Goal: Information Seeking & Learning: Learn about a topic

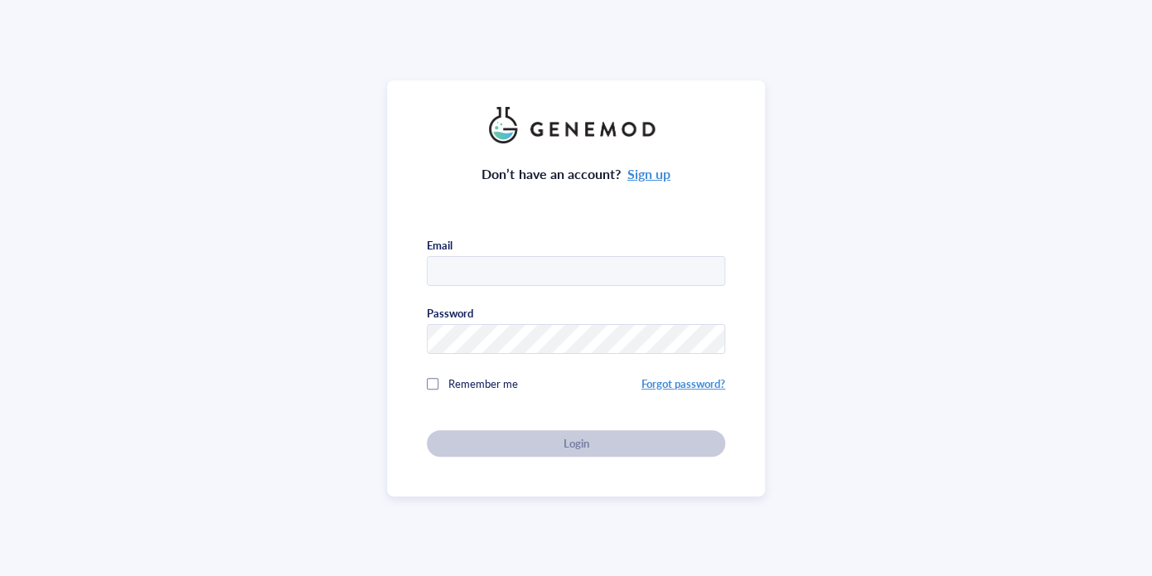
type input "[PERSON_NAME][EMAIL_ADDRESS][DOMAIN_NAME]"
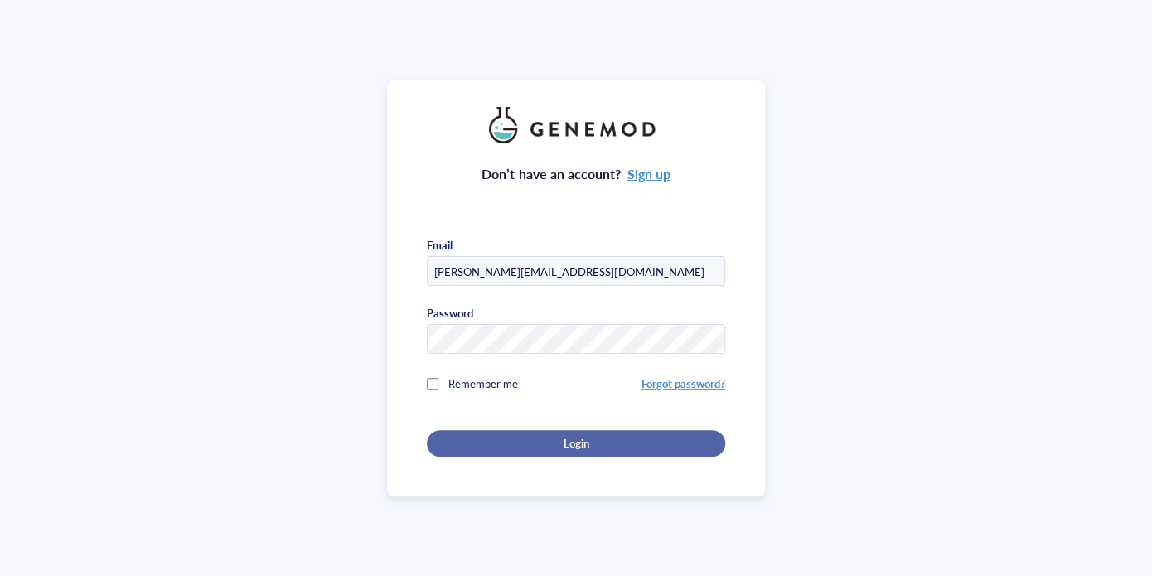
click at [587, 431] on button "Login" at bounding box center [576, 443] width 298 height 27
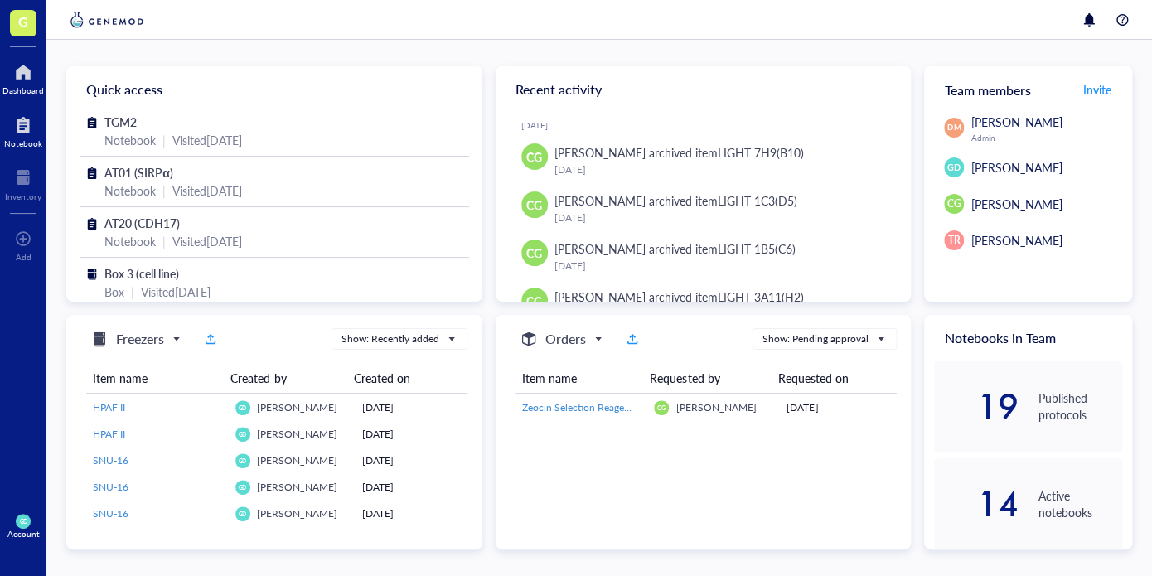
click at [18, 122] on div at bounding box center [23, 125] width 38 height 27
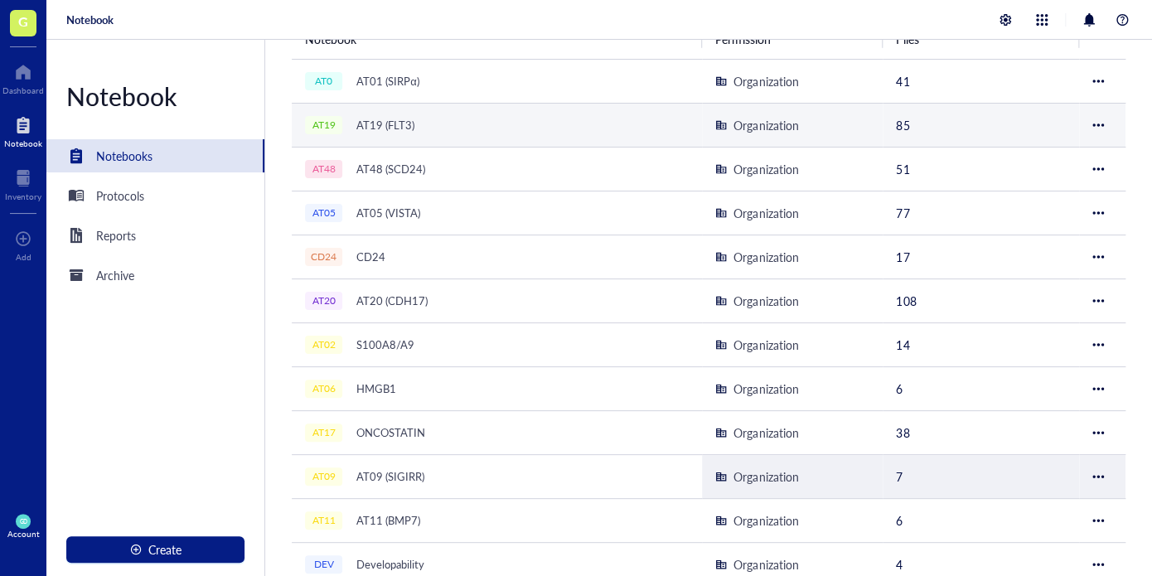
scroll to position [166, 0]
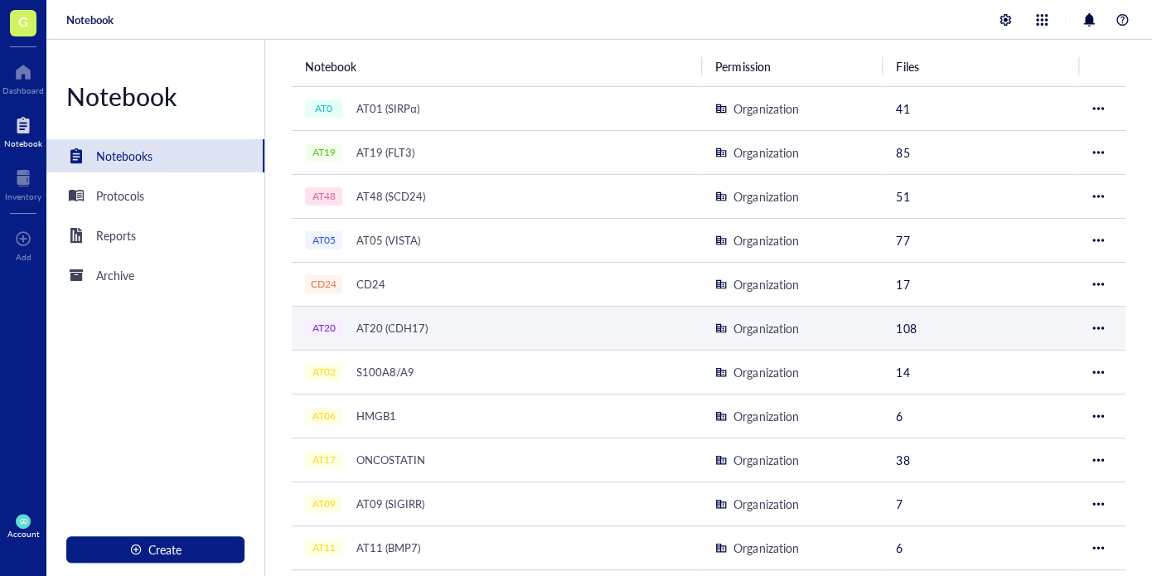
click at [397, 331] on div "AT20 (CDH17)" at bounding box center [392, 328] width 86 height 23
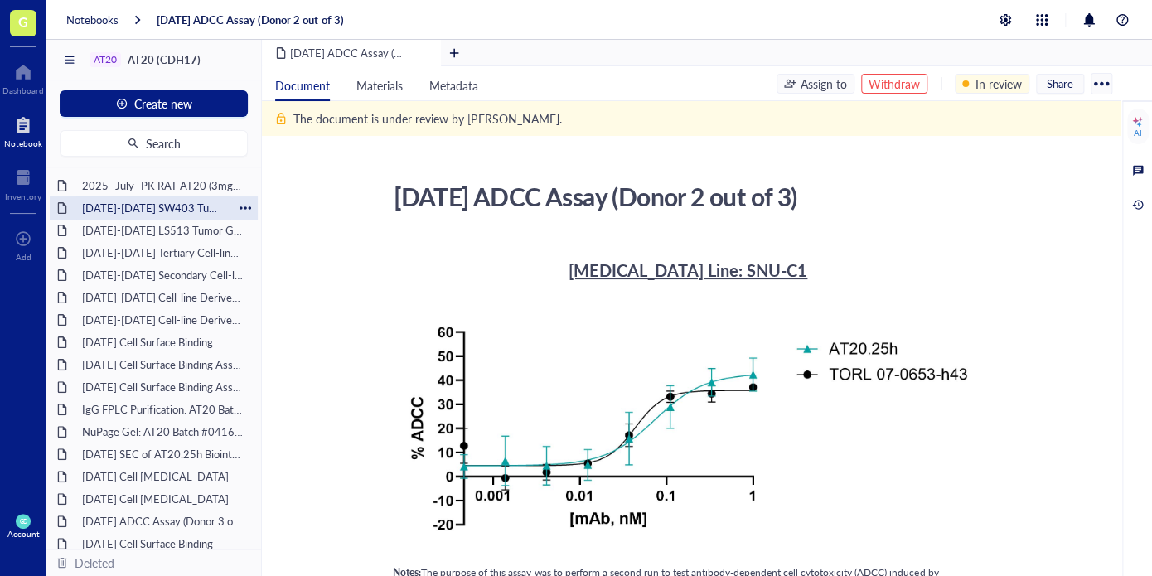
click at [164, 210] on div "[DATE]-[DATE] SW403 Tumor Growth Pilot Study" at bounding box center [154, 207] width 158 height 23
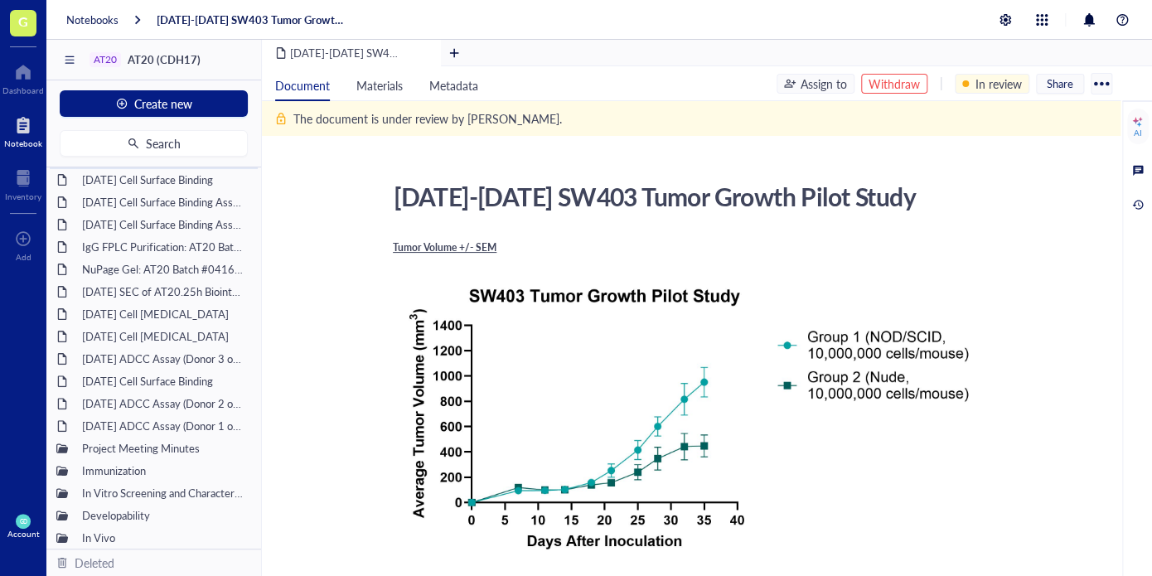
scroll to position [165, 0]
click at [156, 447] on div "Project Meeting Minutes" at bounding box center [136, 445] width 122 height 23
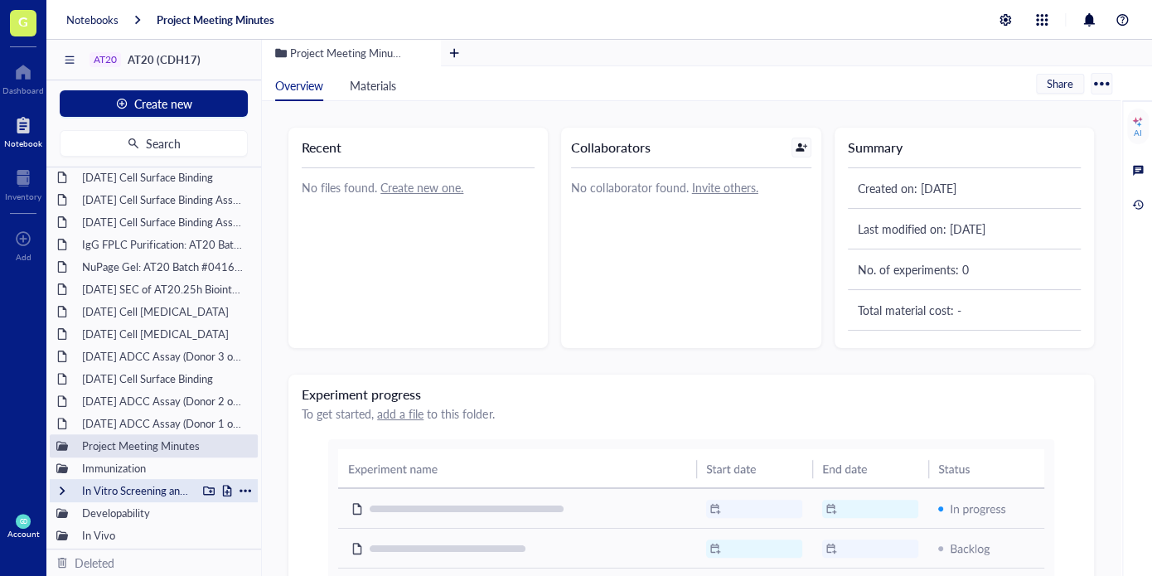
click at [120, 493] on div "In Vitro Screening and Characterization" at bounding box center [136, 490] width 122 height 23
click at [58, 485] on div at bounding box center [62, 491] width 12 height 12
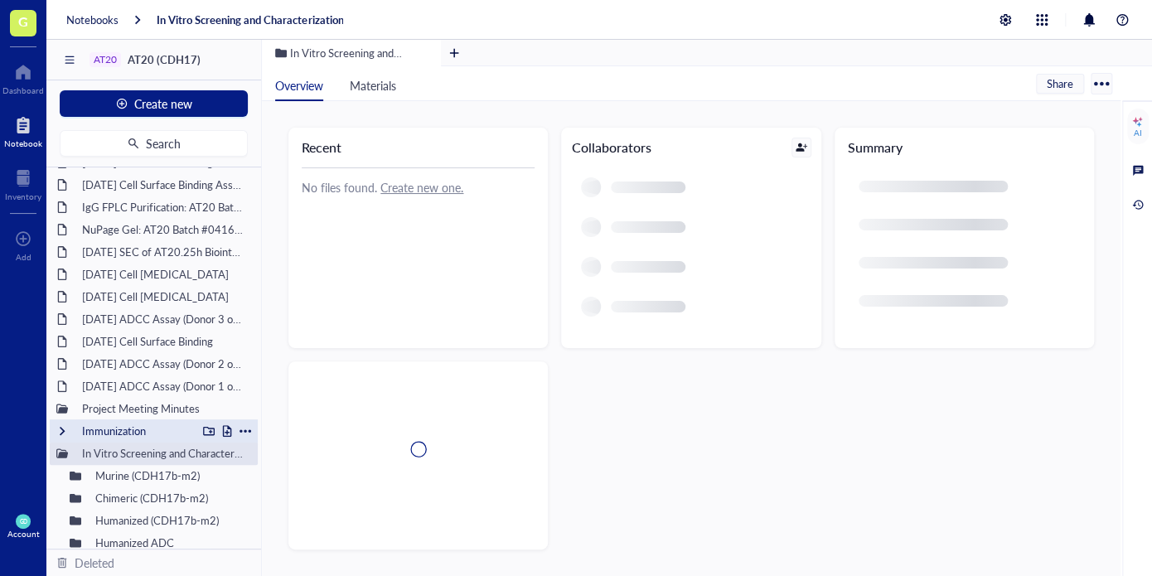
scroll to position [254, 0]
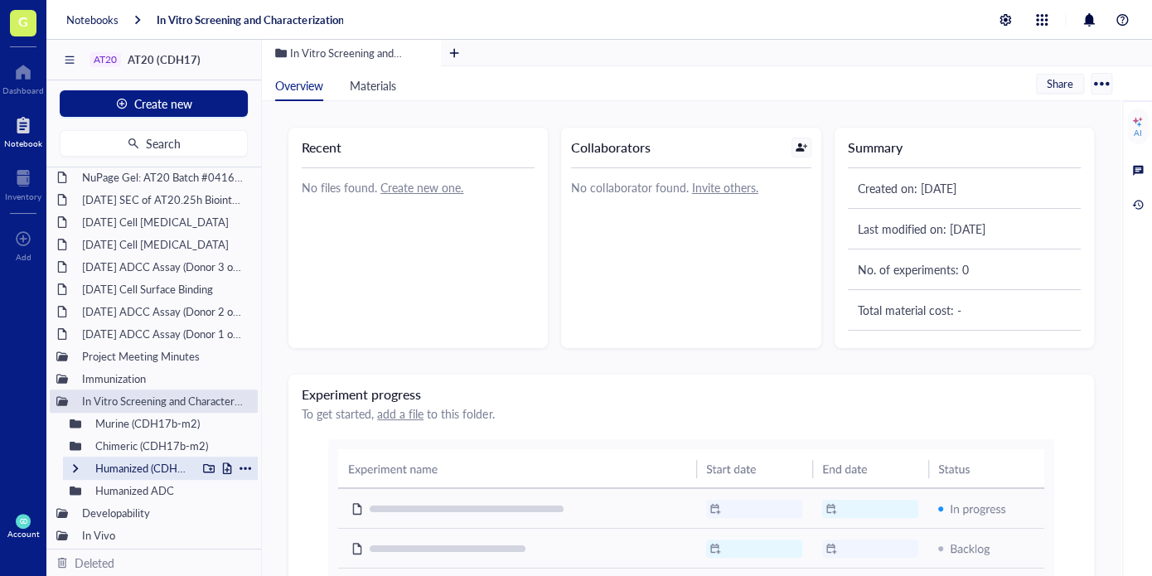
click at [77, 467] on div at bounding box center [76, 468] width 12 height 12
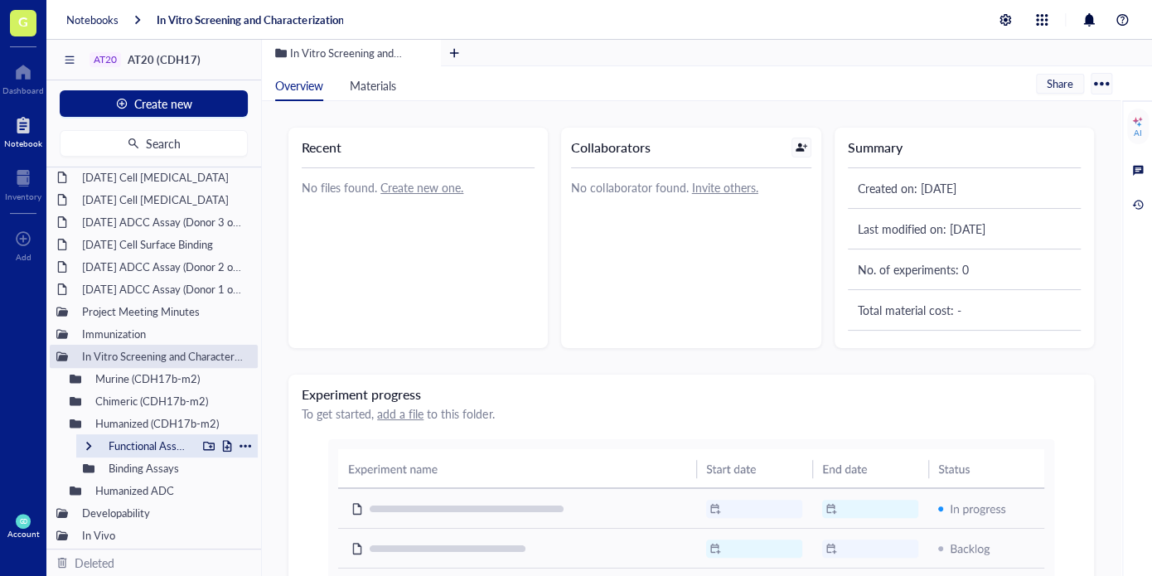
click at [89, 447] on div at bounding box center [89, 446] width 12 height 12
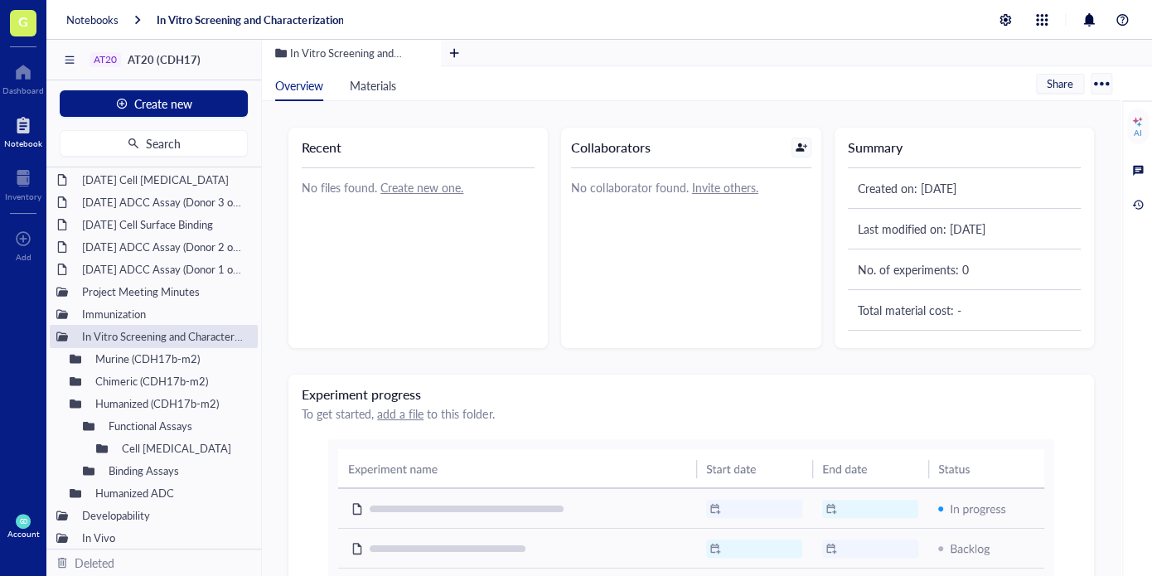
scroll to position [321, 0]
click at [82, 425] on div "Functional Assays" at bounding box center [166, 423] width 181 height 23
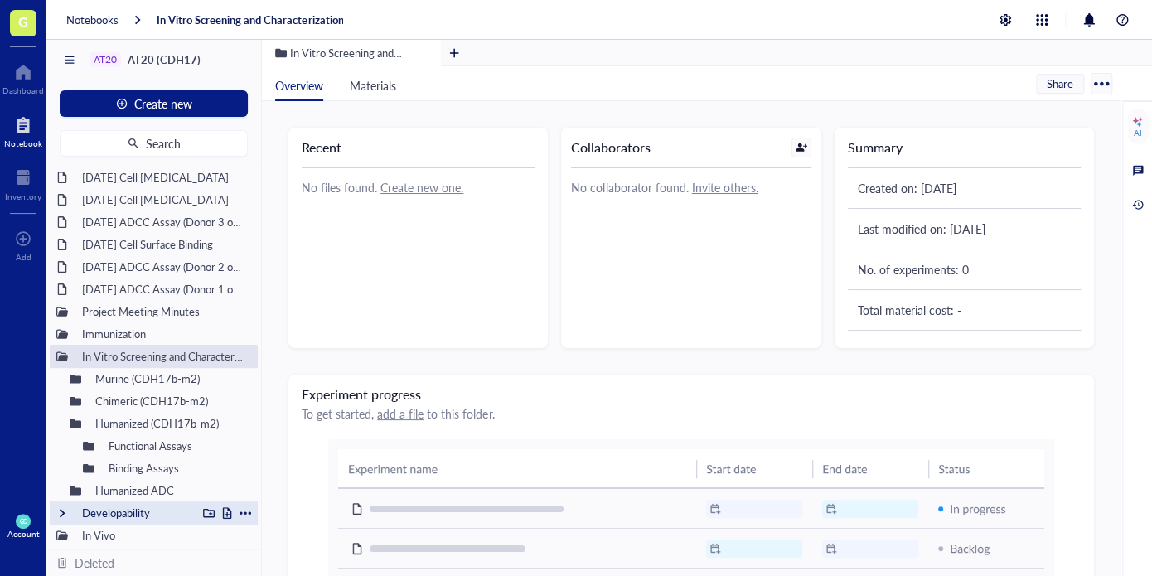
click at [59, 512] on div at bounding box center [62, 513] width 12 height 12
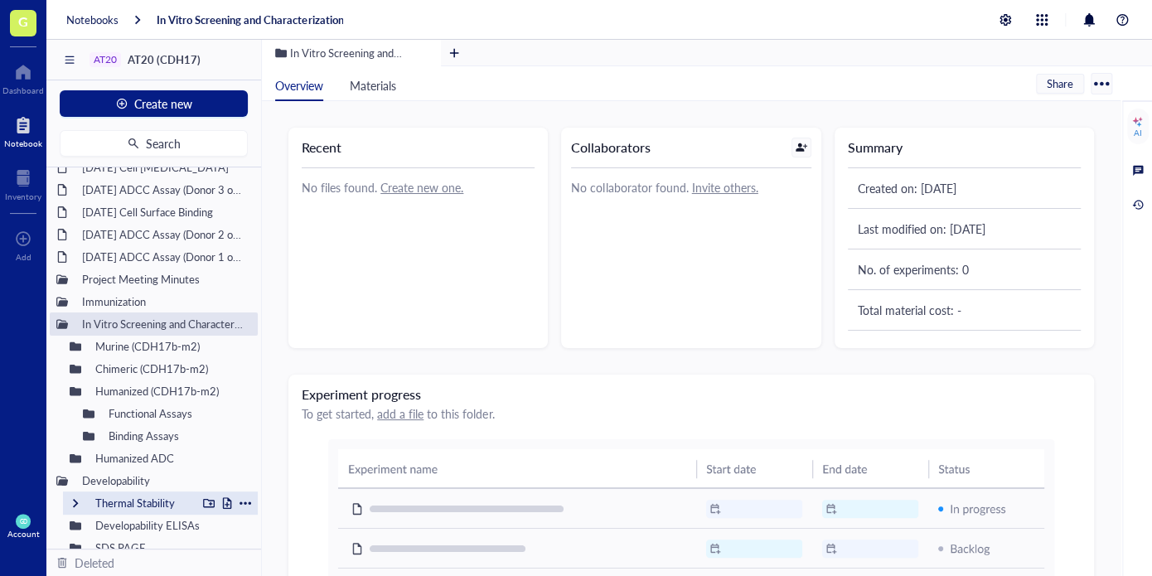
scroll to position [328, 0]
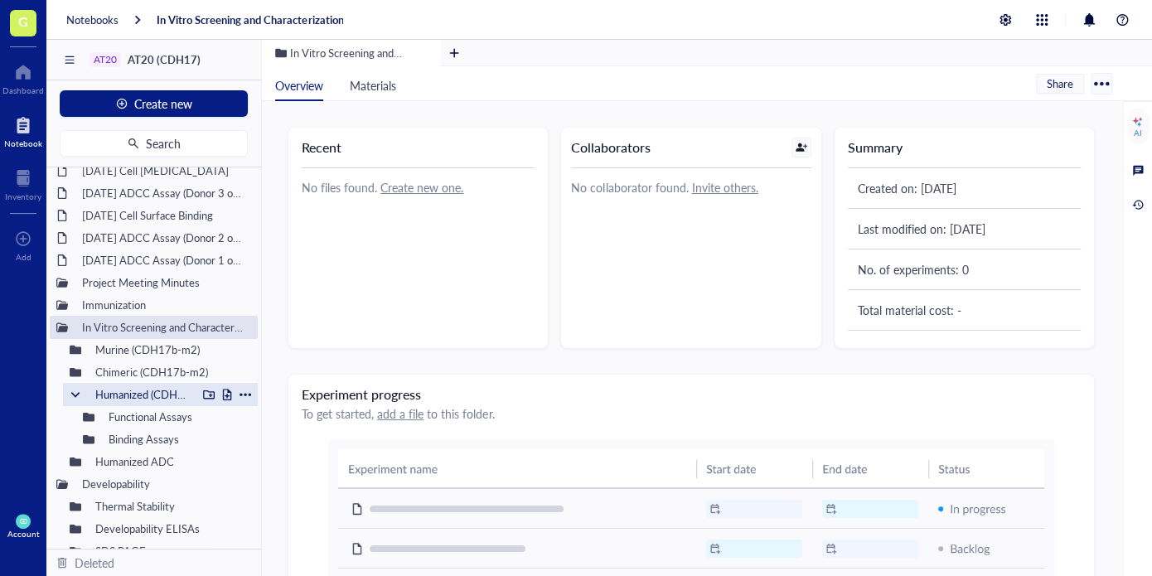
click at [73, 394] on div at bounding box center [76, 395] width 12 height 12
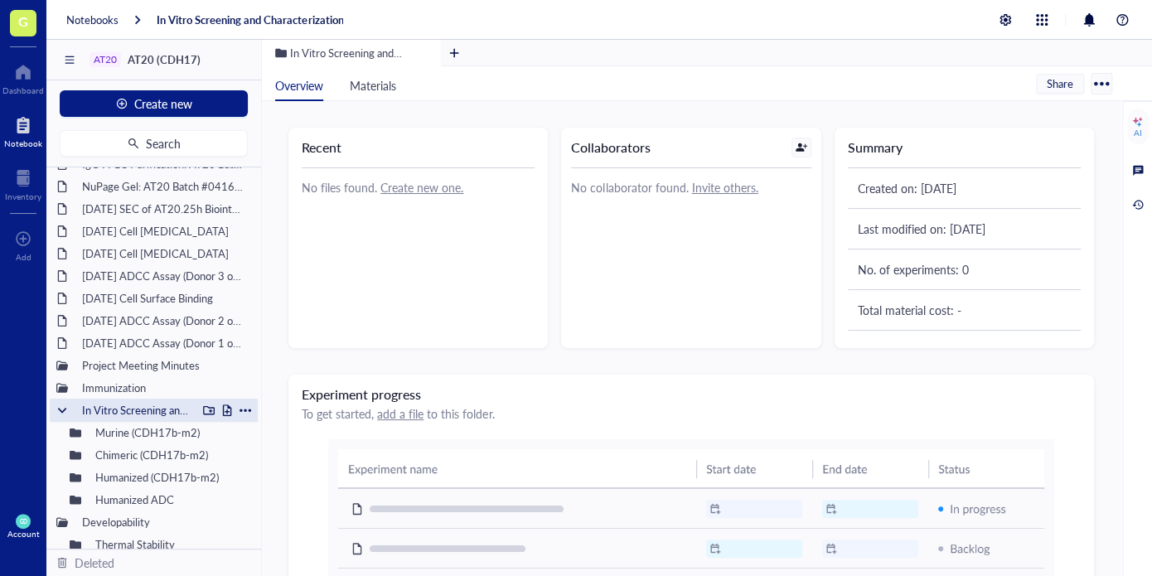
click at [61, 412] on div at bounding box center [62, 410] width 12 height 12
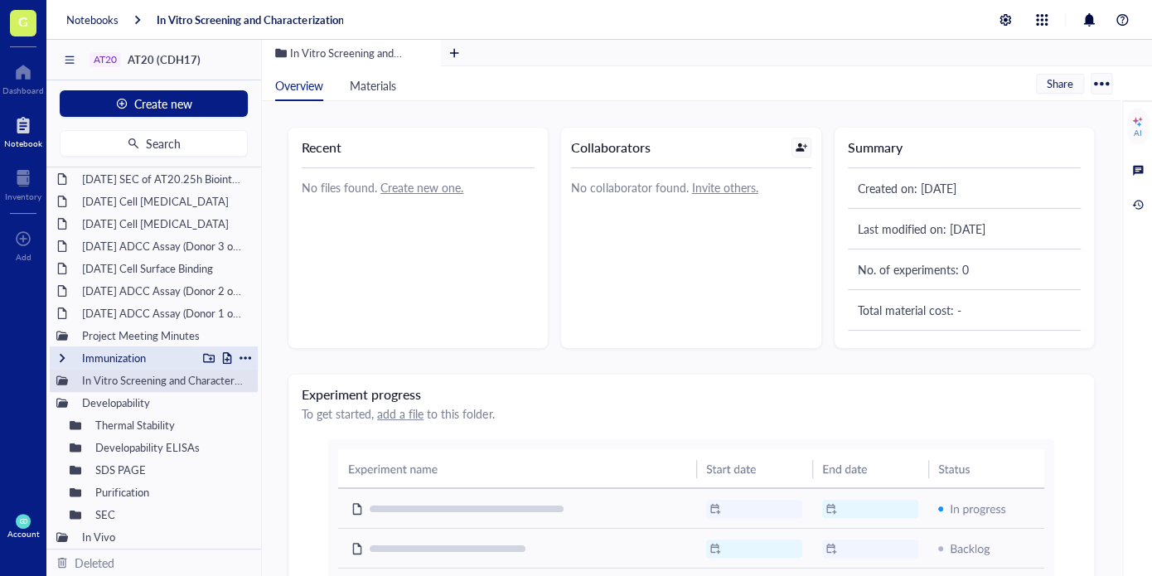
scroll to position [277, 0]
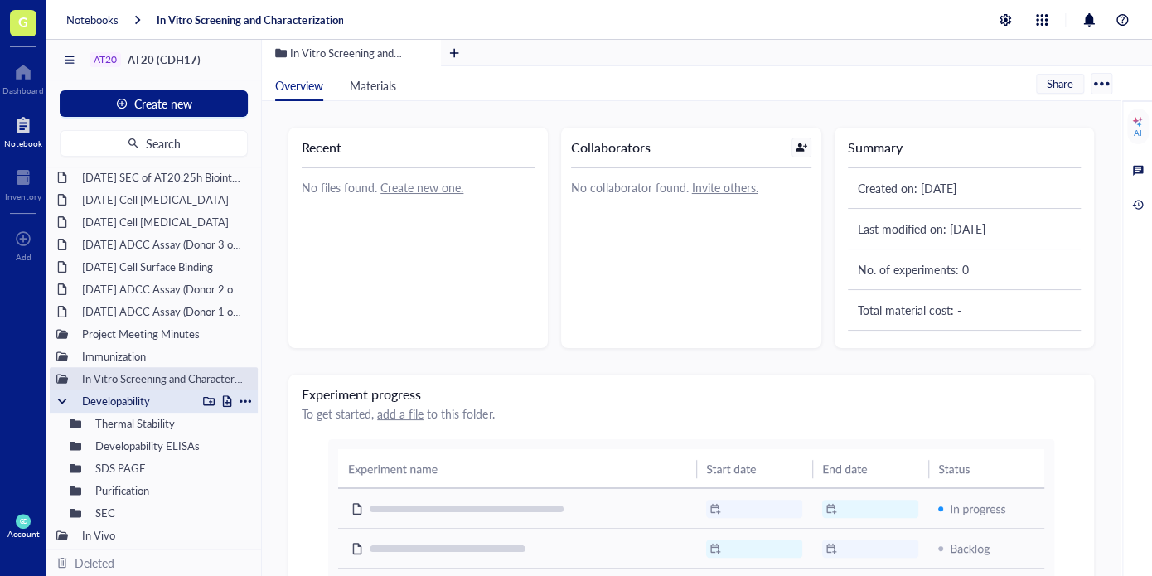
click at [60, 400] on div at bounding box center [62, 401] width 12 height 12
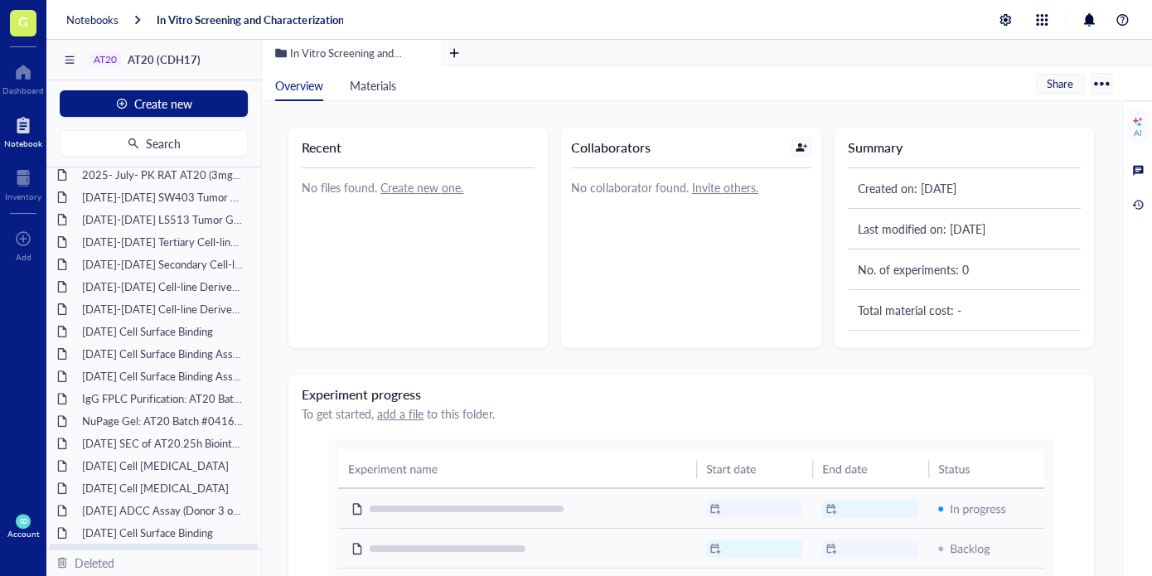
scroll to position [0, 0]
